Goal: Task Accomplishment & Management: Manage account settings

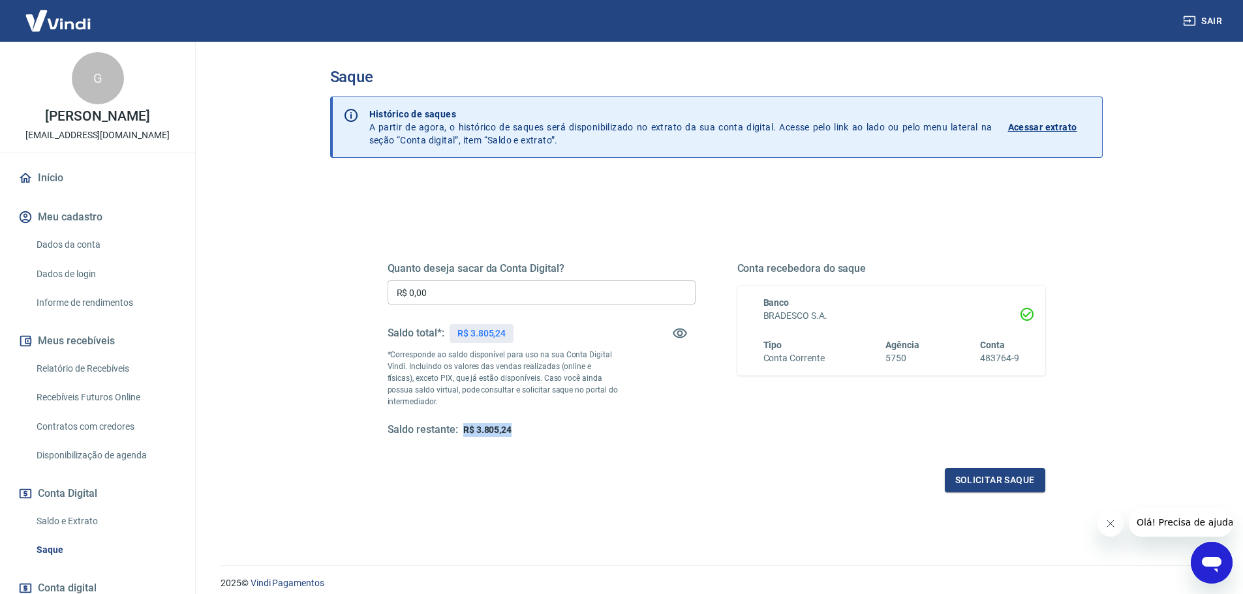
drag, startPoint x: 536, startPoint y: 429, endPoint x: 463, endPoint y: 430, distance: 73.1
click at [461, 430] on div "Saldo restante: R$ 3.805,24" at bounding box center [542, 430] width 308 height 14
drag, startPoint x: 480, startPoint y: 430, endPoint x: 468, endPoint y: 429, distance: 11.2
click at [460, 427] on div "Saldo restante: R$ 3.805,24" at bounding box center [542, 430] width 308 height 14
copy span "R$ 3.805,24"
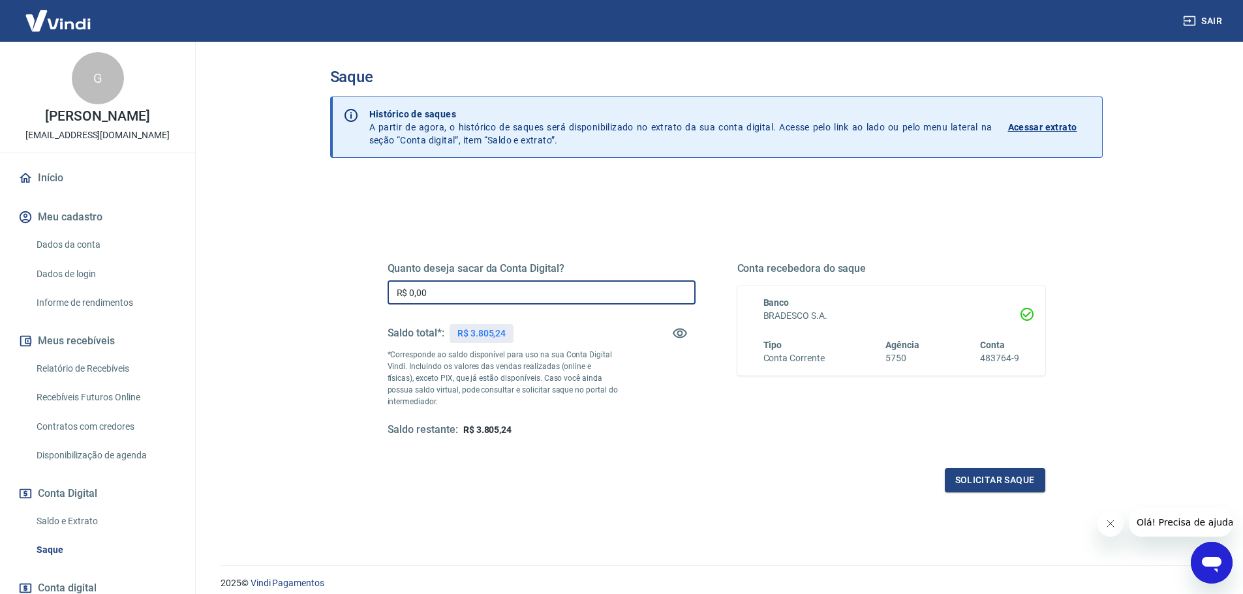
click at [471, 301] on input "R$ 0,00" at bounding box center [542, 293] width 308 height 24
paste input "text"
drag, startPoint x: 384, startPoint y: 292, endPoint x: 317, endPoint y: 298, distance: 67.5
click at [335, 292] on div "Quanto deseja sacar da Conta Digital? R$ 0,00 ​ Saldo total*: R$ 3.805,24 *Corr…" at bounding box center [716, 412] width 773 height 467
paste input "3.805,24"
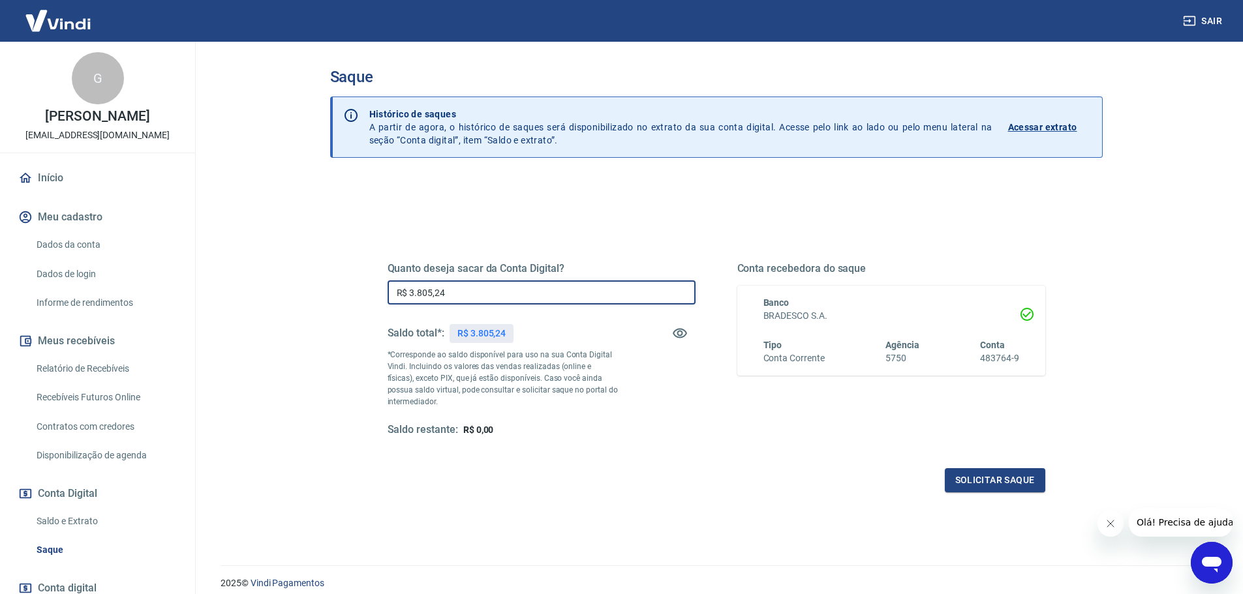
type input "R$ 3.805,24"
drag, startPoint x: 727, startPoint y: 476, endPoint x: 763, endPoint y: 467, distance: 37.7
click at [724, 482] on div "Solicitar saque" at bounding box center [717, 480] width 658 height 24
click at [987, 485] on button "Solicitar saque" at bounding box center [995, 480] width 100 height 24
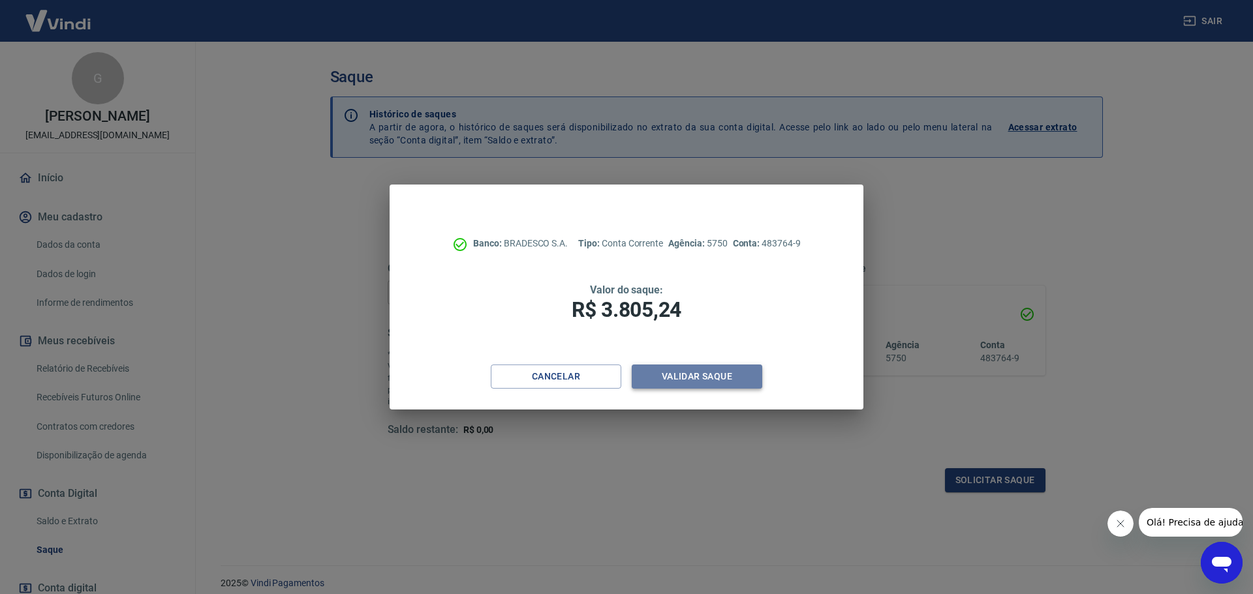
click at [702, 376] on button "Validar saque" at bounding box center [697, 377] width 130 height 24
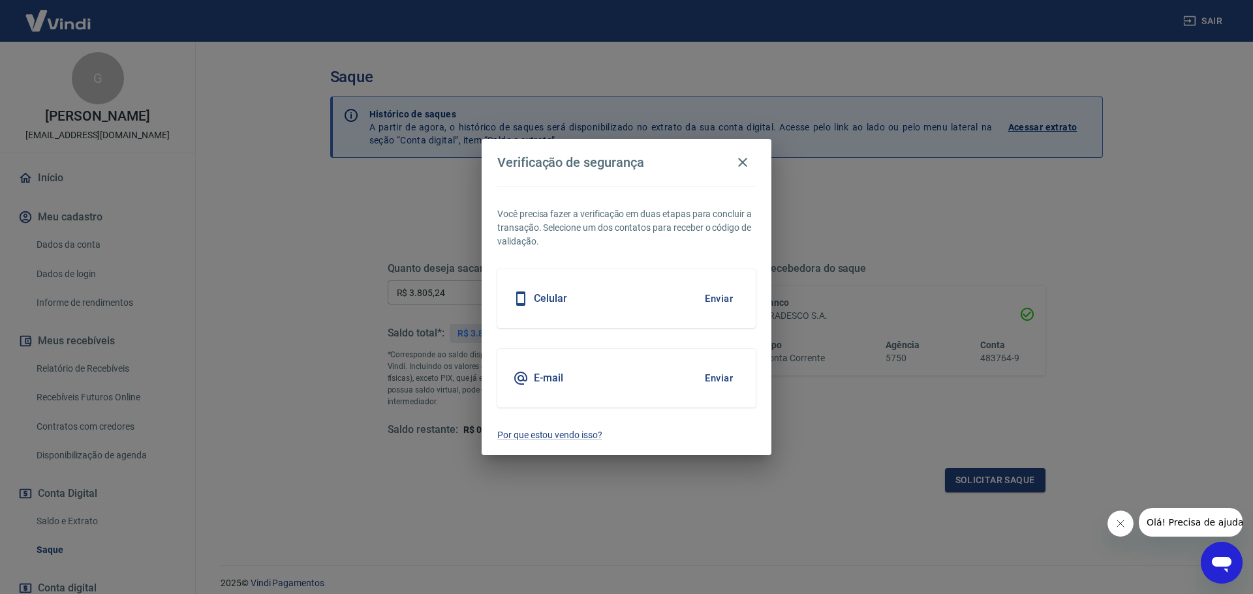
drag, startPoint x: 717, startPoint y: 377, endPoint x: 688, endPoint y: 423, distance: 54.8
click at [716, 377] on button "Enviar" at bounding box center [718, 378] width 42 height 27
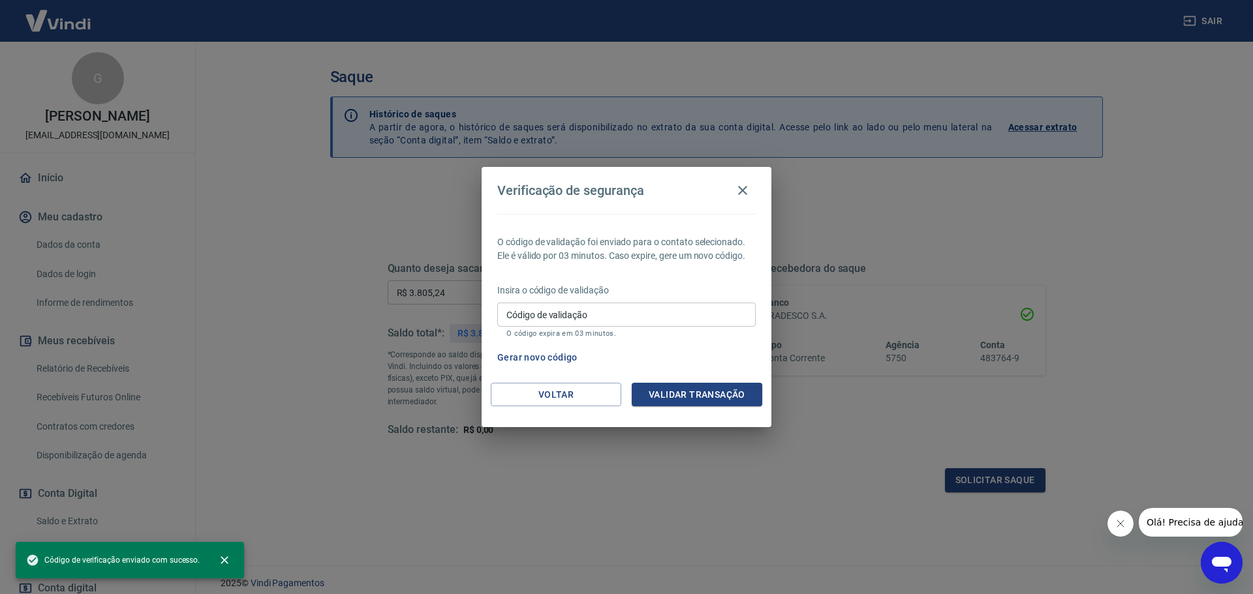
click at [532, 314] on input "Código de validação" at bounding box center [626, 315] width 258 height 24
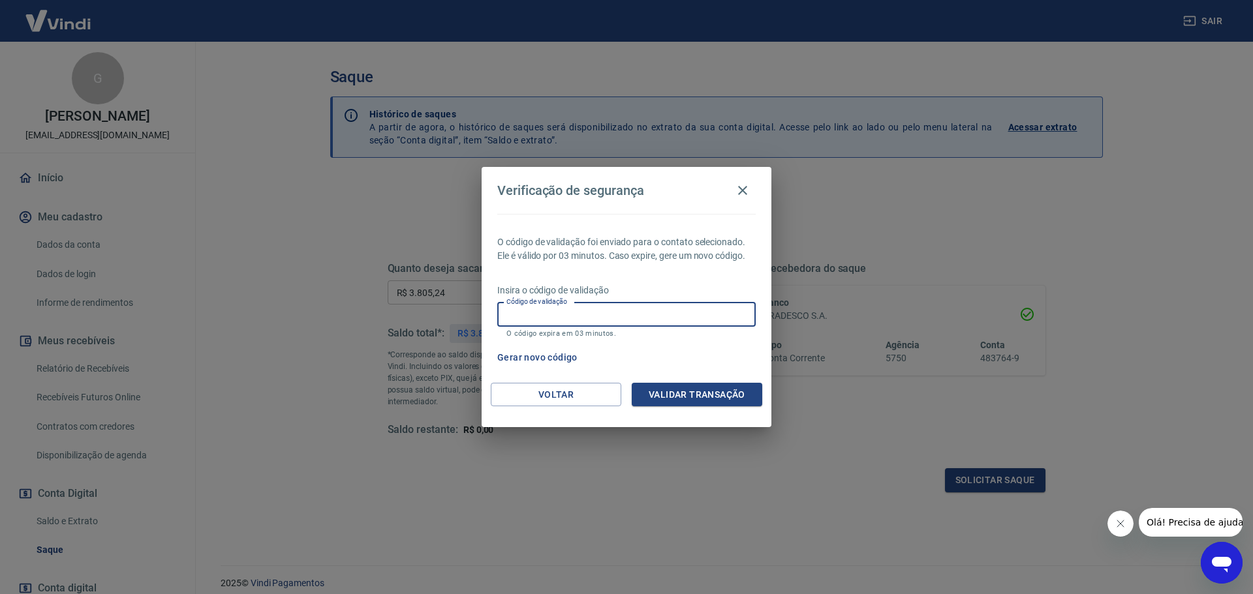
paste input "828639"
type input "828639"
click at [712, 386] on button "Validar transação" at bounding box center [697, 395] width 130 height 24
